Goal: Task Accomplishment & Management: Manage account settings

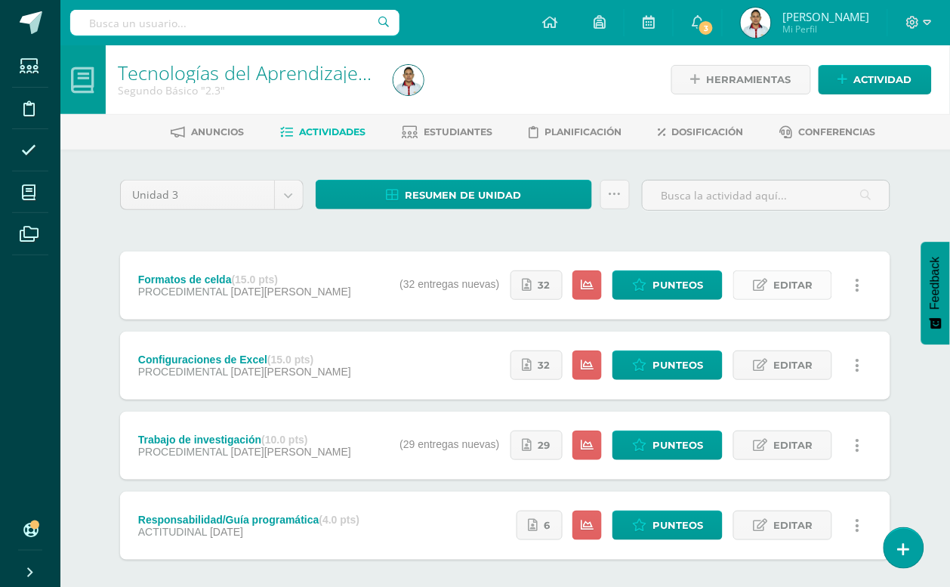
click at [765, 279] on icon at bounding box center [760, 285] width 14 height 13
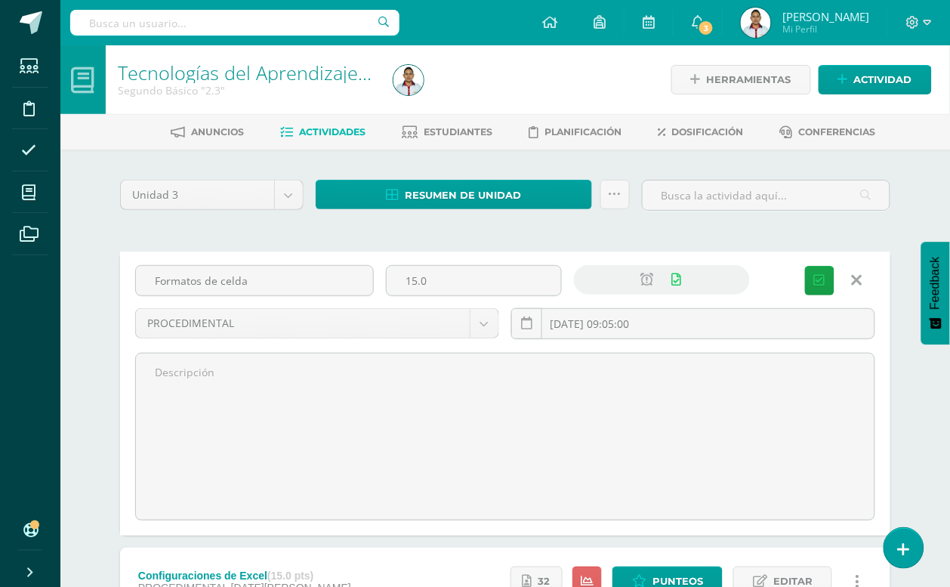
click at [852, 274] on icon at bounding box center [857, 280] width 11 height 17
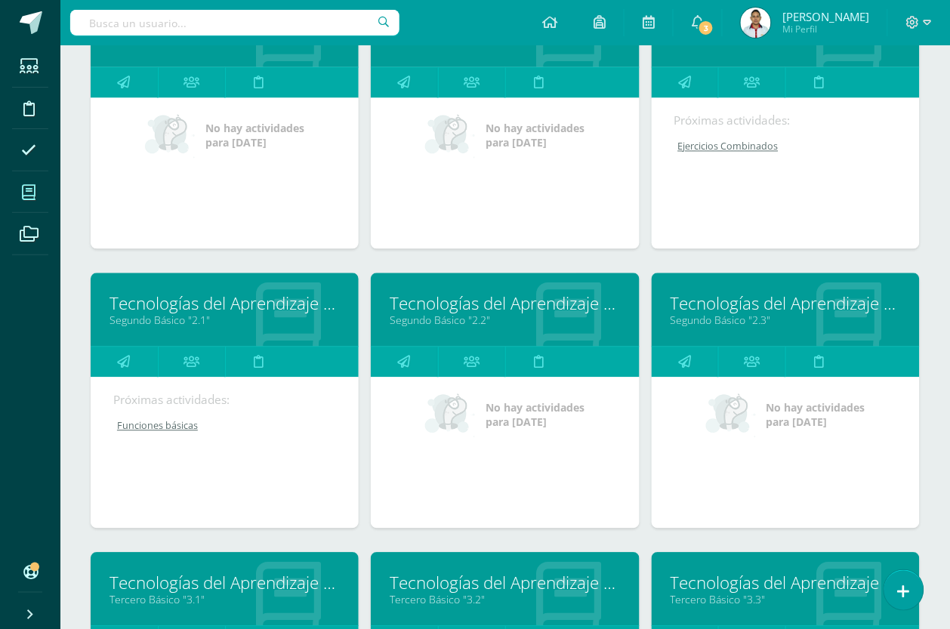
scroll to position [944, 0]
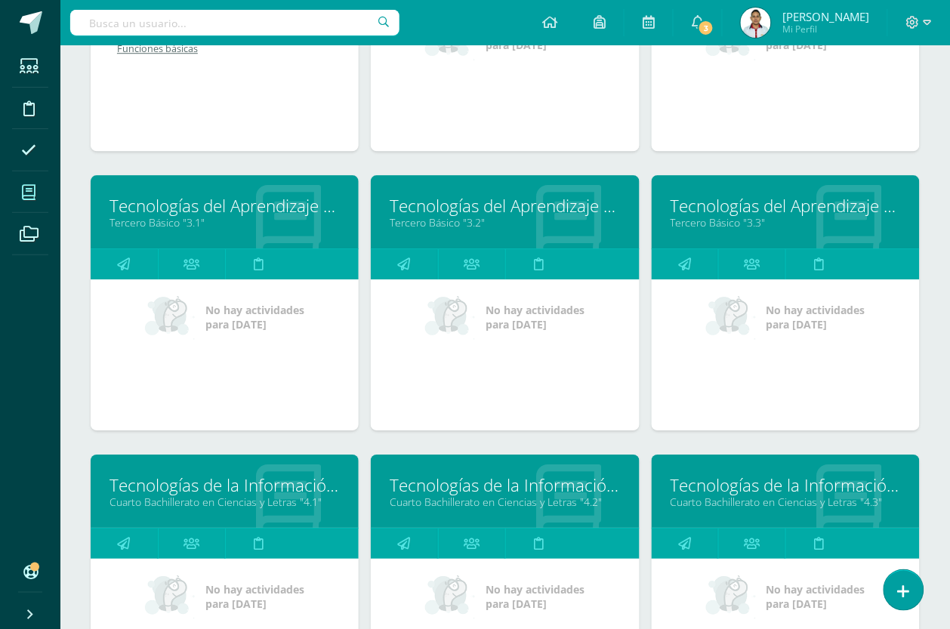
click at [239, 477] on link "Tecnologías de la Información y Comunicación 4" at bounding box center [225, 485] width 230 height 23
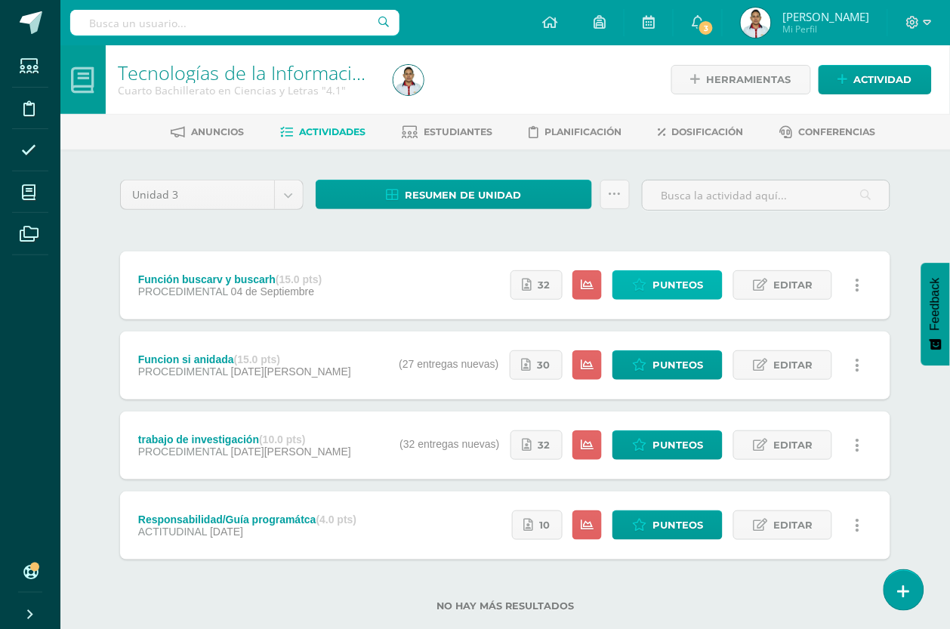
click at [650, 273] on link "Punteos" at bounding box center [668, 284] width 110 height 29
click at [776, 277] on span "Editar" at bounding box center [792, 285] width 39 height 28
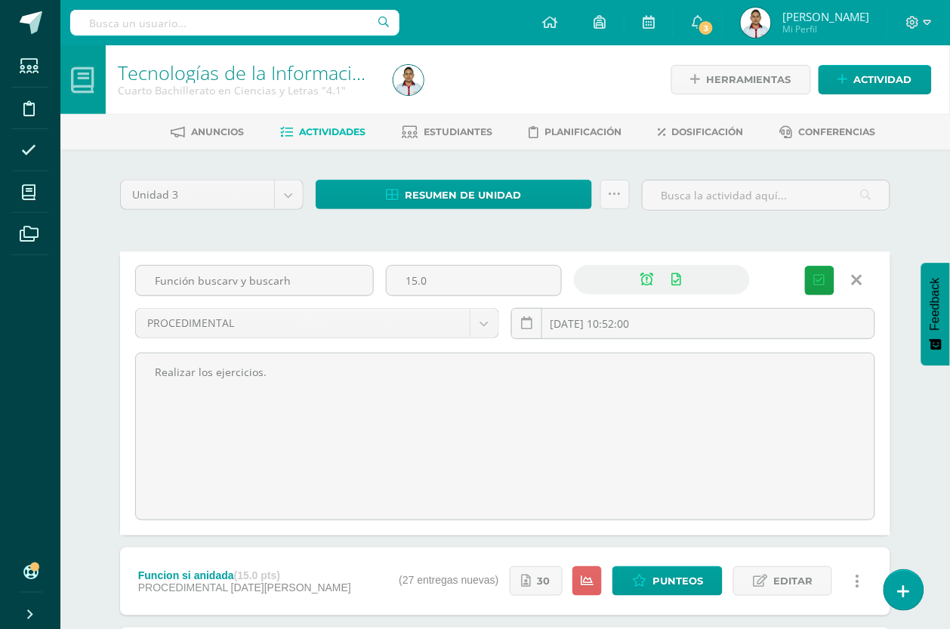
click at [855, 278] on icon at bounding box center [857, 280] width 11 height 17
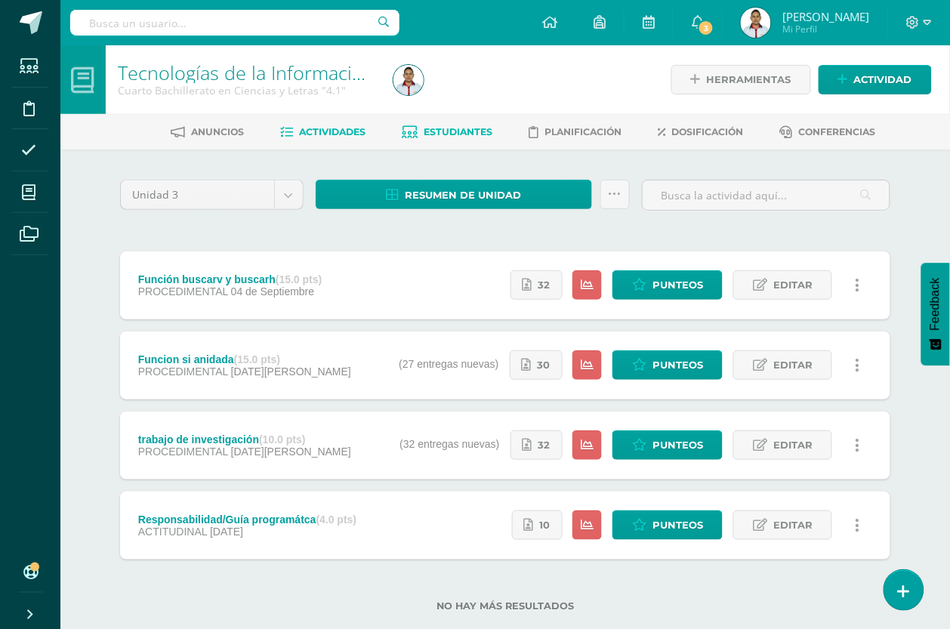
click at [424, 130] on span "Estudiantes" at bounding box center [458, 131] width 69 height 11
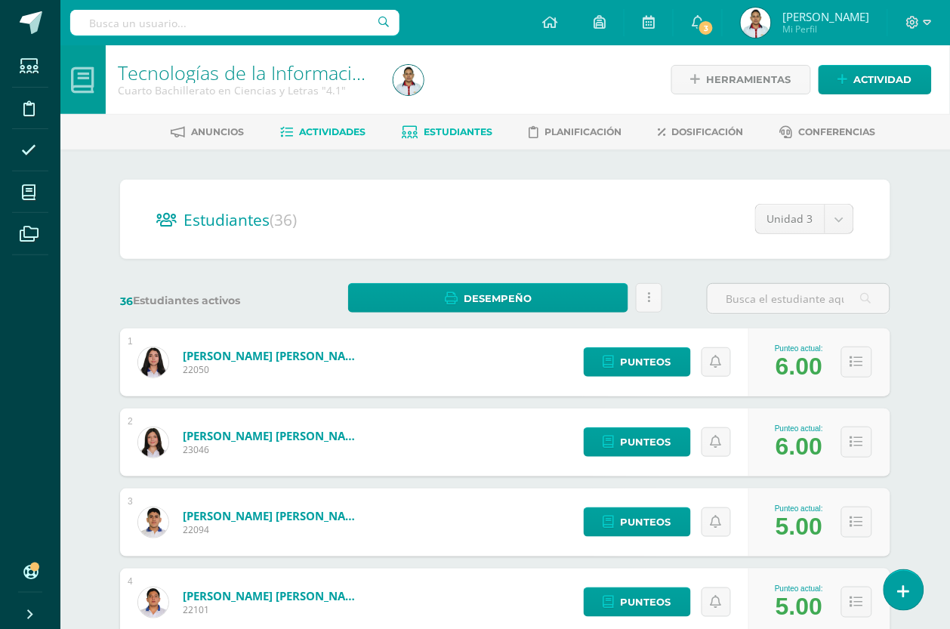
click at [329, 132] on span "Actividades" at bounding box center [333, 131] width 66 height 11
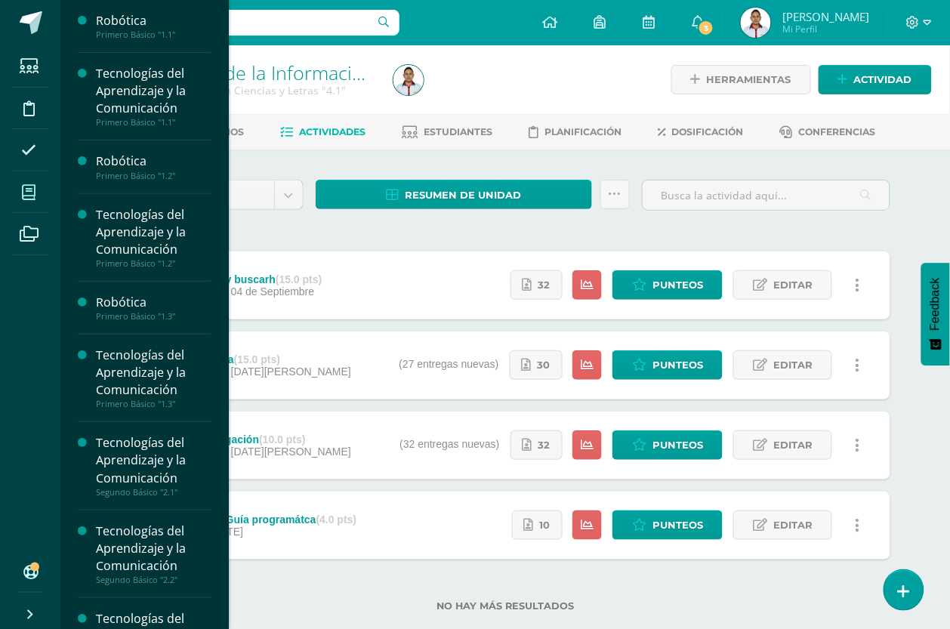
click at [23, 182] on span at bounding box center [29, 192] width 34 height 34
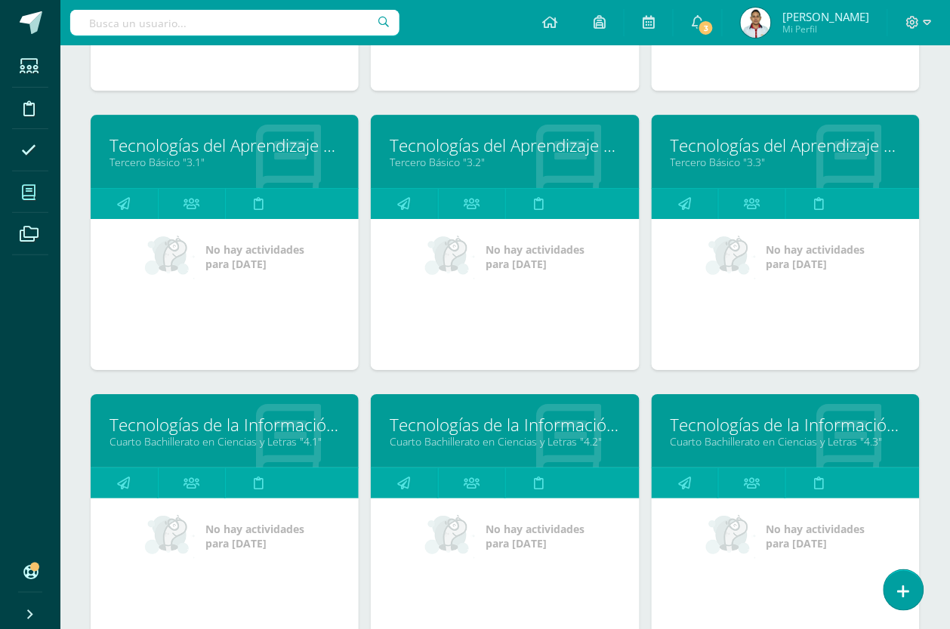
scroll to position [850, 0]
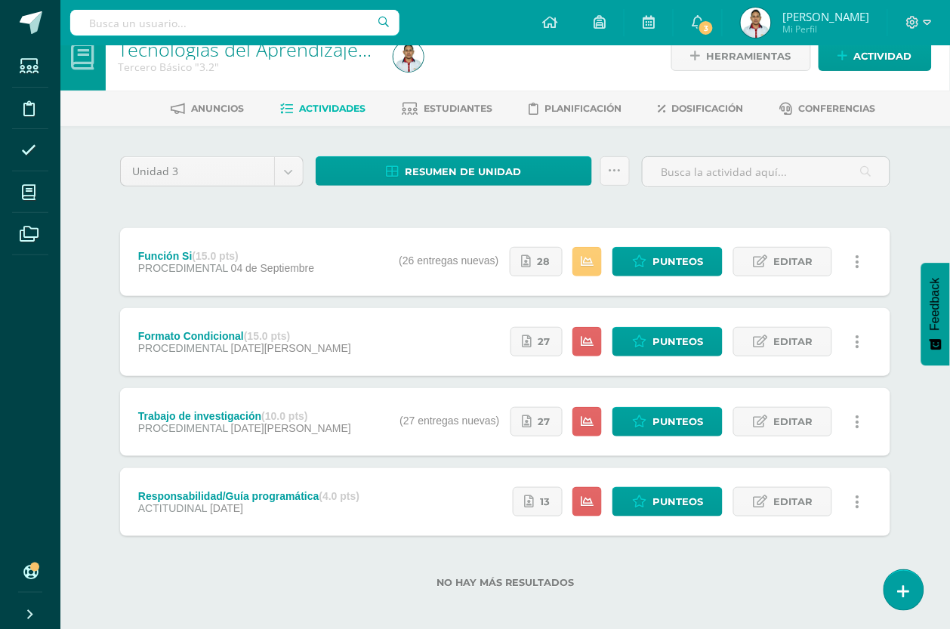
scroll to position [30, 0]
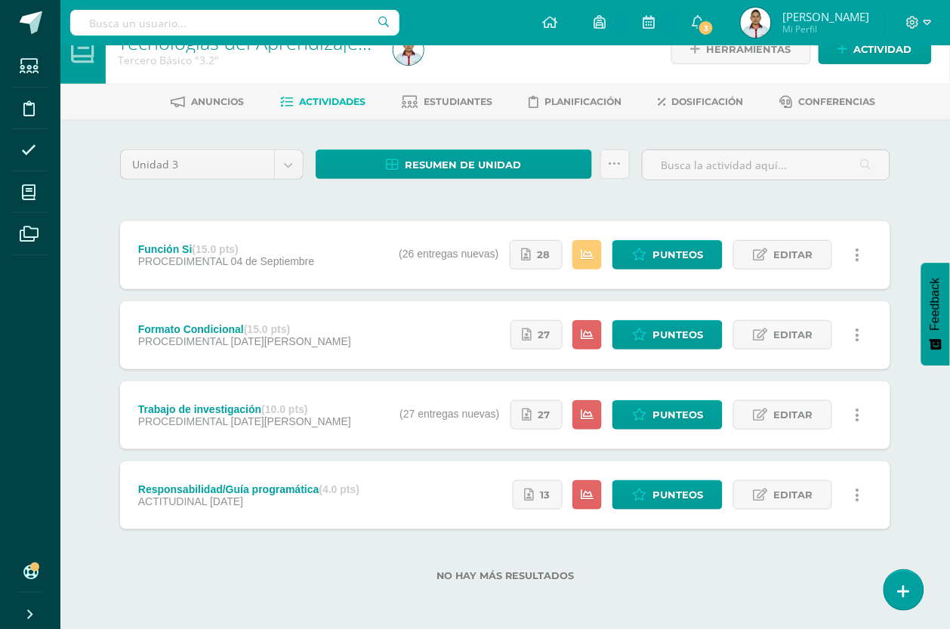
click at [409, 574] on label "No hay más resultados" at bounding box center [505, 575] width 770 height 11
